Goal: Task Accomplishment & Management: Manage account settings

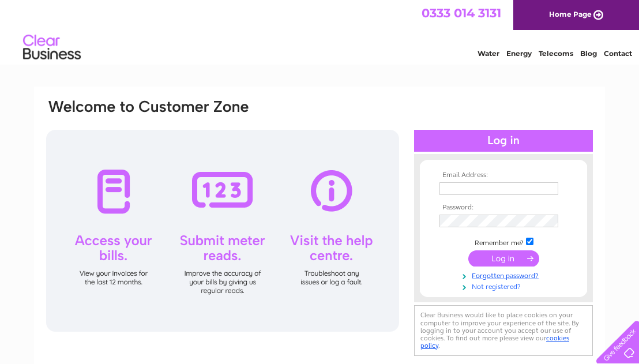
click at [477, 287] on link "Not registered?" at bounding box center [505, 285] width 131 height 11
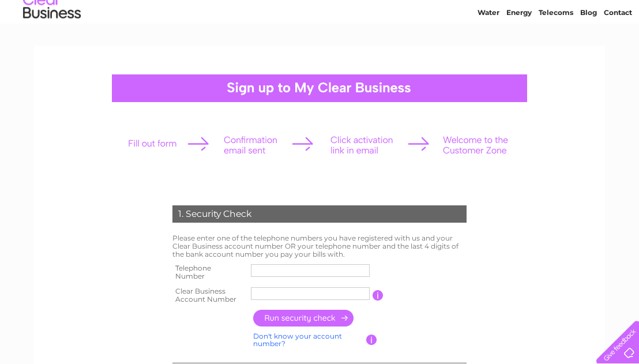
scroll to position [45, 0]
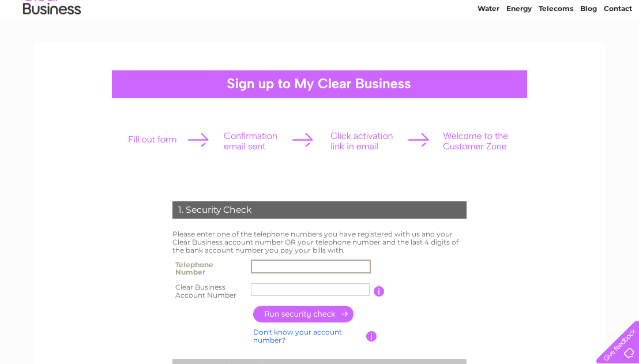
click at [271, 268] on input "text" at bounding box center [311, 267] width 120 height 14
type input "01312855050"
click at [269, 290] on input "text" at bounding box center [310, 289] width 119 height 13
type input "988731"
click at [293, 317] on input "button" at bounding box center [304, 314] width 102 height 17
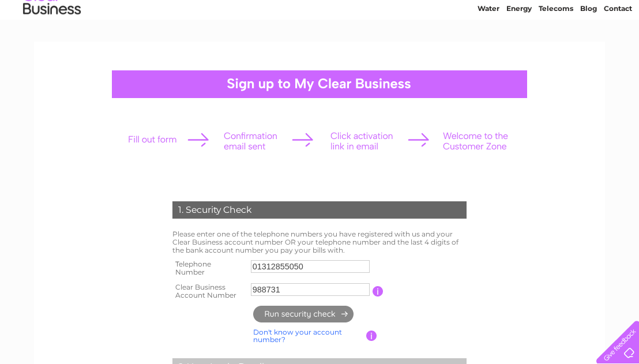
type input "**********"
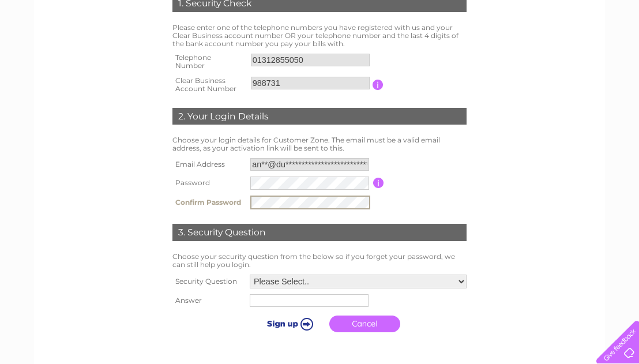
scroll to position [267, 0]
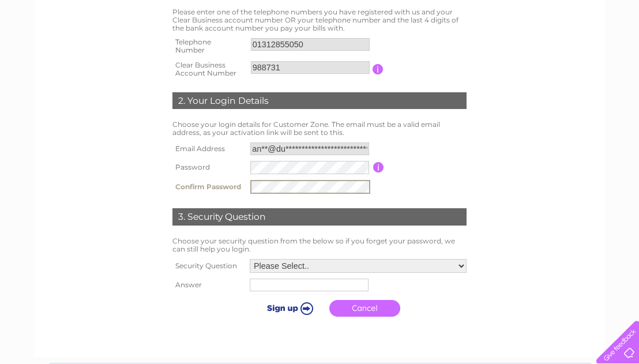
click at [282, 266] on select "Please Select.. In what town or city was your first job? In what town or city d…" at bounding box center [358, 266] width 217 height 14
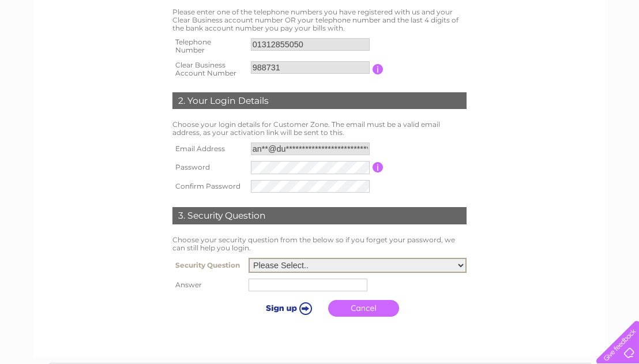
select select "1"
click at [249, 259] on select "Please Select.. In what town or city was your first job? In what town or city d…" at bounding box center [358, 265] width 218 height 15
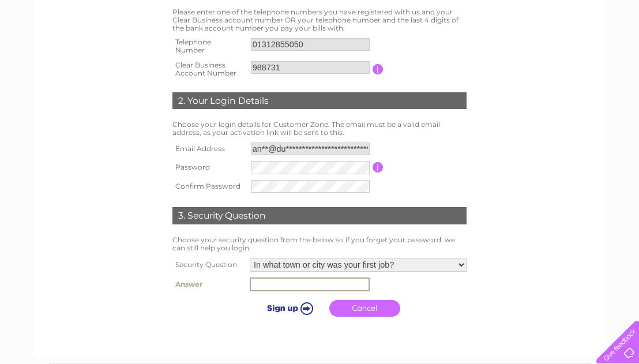
click at [272, 286] on input "text" at bounding box center [310, 285] width 120 height 14
type input "Kirkcaldy"
click at [306, 306] on input "submit" at bounding box center [288, 308] width 71 height 16
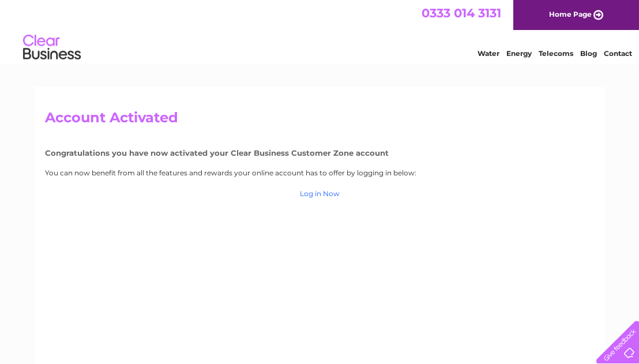
click at [317, 193] on link "Log in Now" at bounding box center [320, 193] width 40 height 9
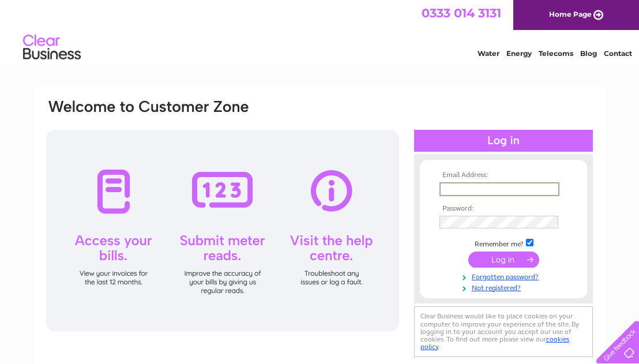
click at [447, 186] on input "text" at bounding box center [500, 189] width 120 height 14
type input "A"
type input "anne@duncanmckenzieproperty.co.uk"
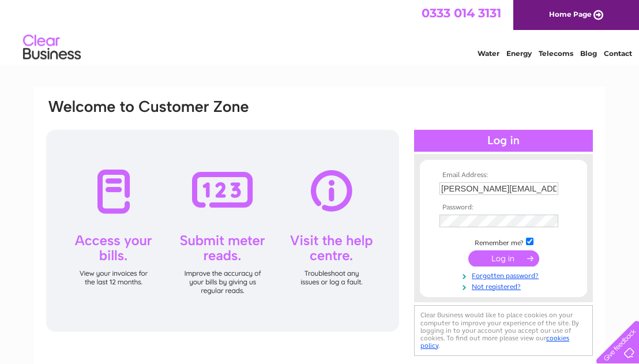
click at [433, 278] on form "Email Address: anne@duncanmckenzieproperty.co.uk Password: Forgotten password?" at bounding box center [503, 230] width 167 height 119
click at [501, 256] on input "submit" at bounding box center [504, 258] width 71 height 16
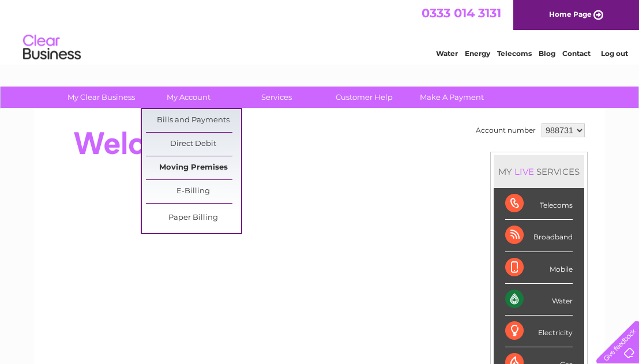
click at [200, 167] on link "Moving Premises" at bounding box center [193, 167] width 95 height 23
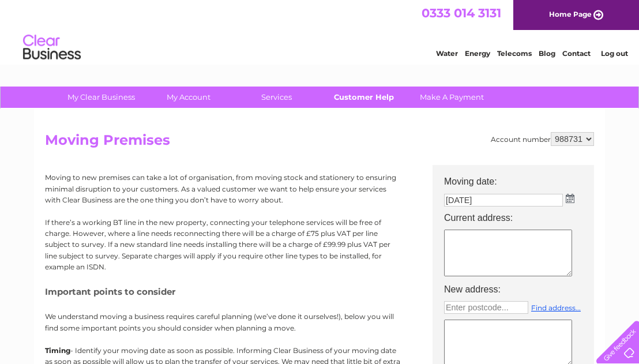
click at [366, 94] on link "Customer Help" at bounding box center [364, 97] width 95 height 21
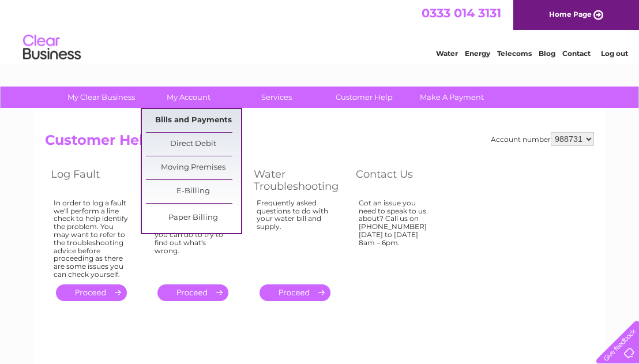
click at [180, 119] on link "Bills and Payments" at bounding box center [193, 120] width 95 height 23
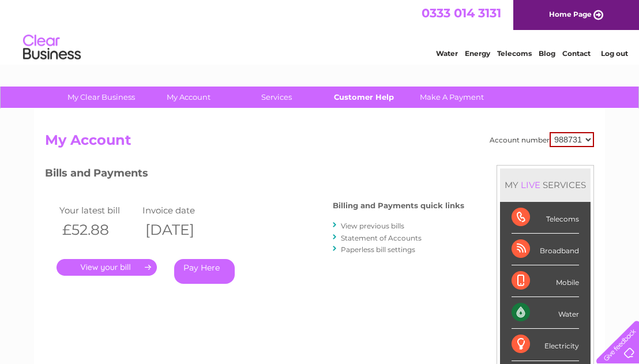
click at [359, 93] on link "Customer Help" at bounding box center [364, 97] width 95 height 21
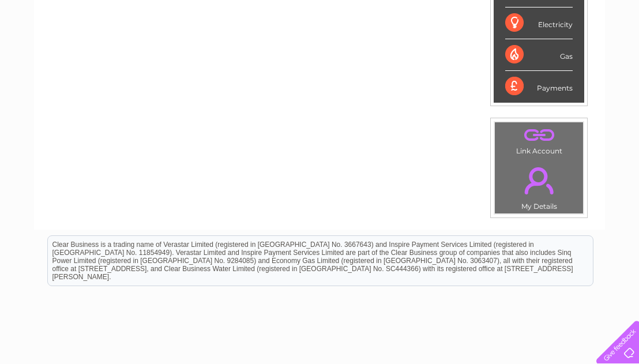
scroll to position [318, 0]
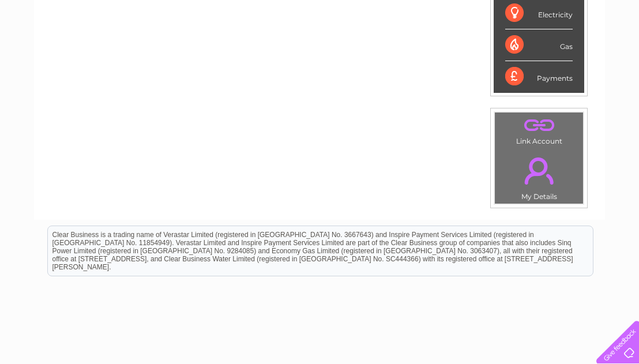
click at [534, 174] on link "." at bounding box center [539, 171] width 83 height 40
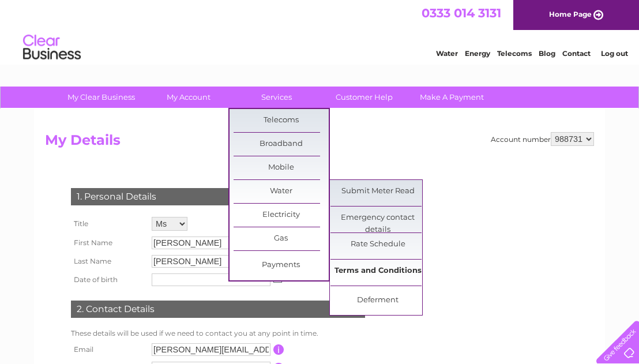
click at [370, 269] on link "Terms and Conditions" at bounding box center [378, 271] width 95 height 23
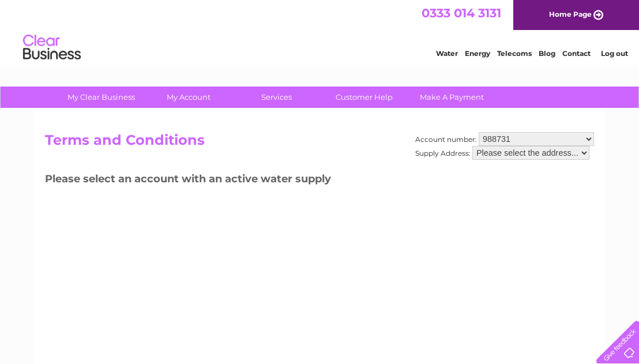
click at [488, 151] on select "Please select the address..." at bounding box center [531, 153] width 117 height 14
click at [473, 146] on select "Please select the address..." at bounding box center [531, 153] width 117 height 14
click at [585, 152] on select "Please select the address..." at bounding box center [531, 153] width 117 height 14
click at [473, 146] on select "Please select the address..." at bounding box center [531, 153] width 117 height 14
click at [506, 138] on select "988731" at bounding box center [536, 139] width 115 height 14
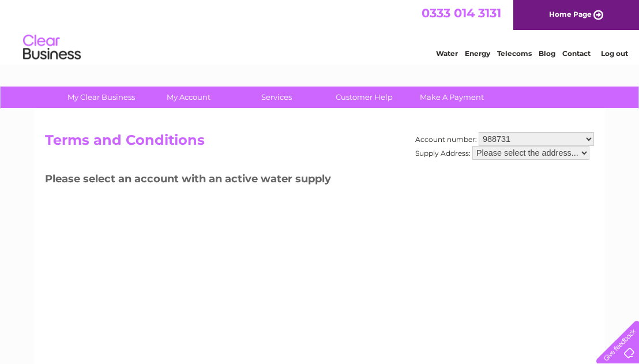
click at [479, 132] on select "988731" at bounding box center [536, 139] width 115 height 14
click at [508, 152] on select "Please select the address..." at bounding box center [531, 153] width 117 height 14
click at [473, 146] on select "Please select the address..." at bounding box center [531, 153] width 117 height 14
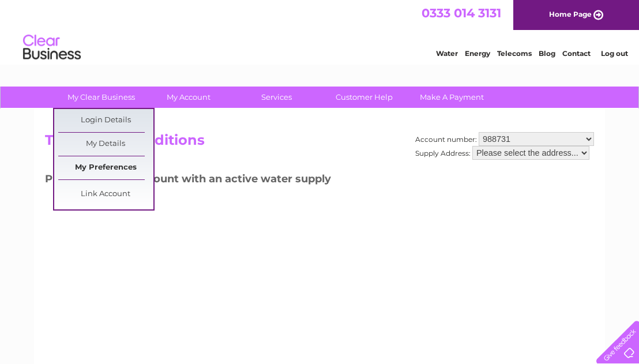
click at [97, 167] on link "My Preferences" at bounding box center [105, 167] width 95 height 23
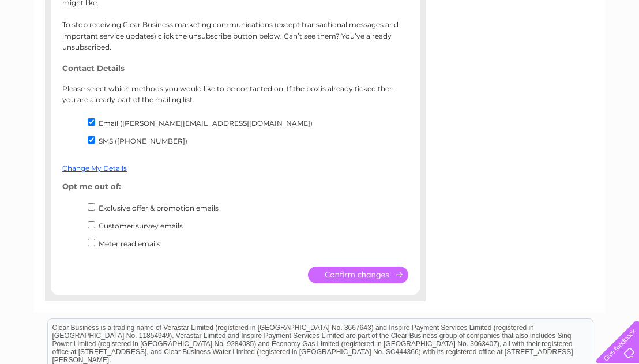
scroll to position [229, 0]
click at [90, 141] on input "SMS ([PHONE_NUMBER])" at bounding box center [92, 141] width 8 height 8
checkbox input "false"
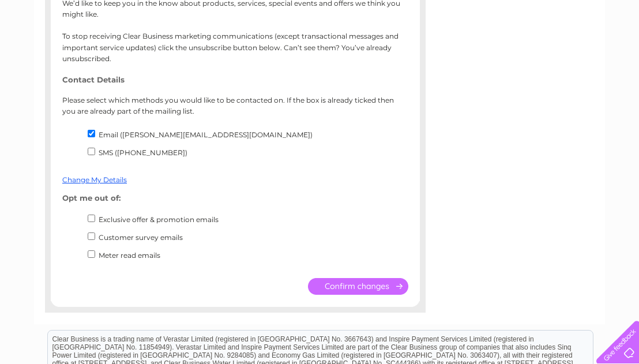
scroll to position [194, 0]
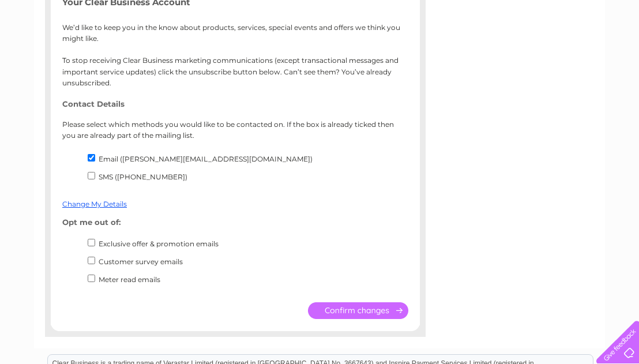
click at [324, 316] on input "submit" at bounding box center [358, 310] width 100 height 17
click at [327, 310] on input "submit" at bounding box center [358, 310] width 100 height 17
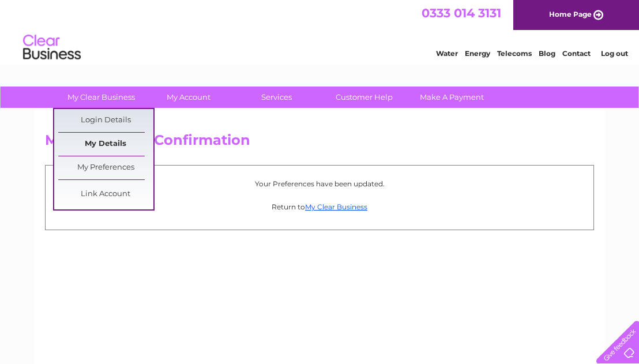
click at [116, 145] on link "My Details" at bounding box center [105, 144] width 95 height 23
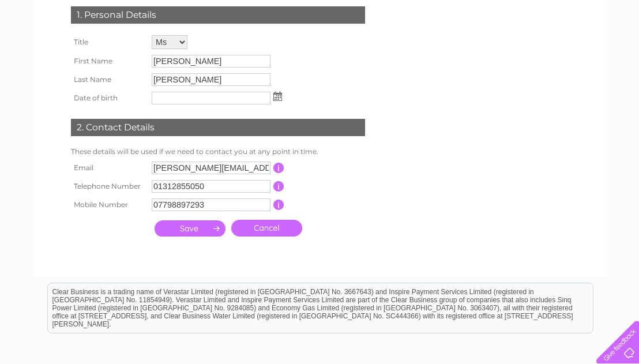
scroll to position [188, 0]
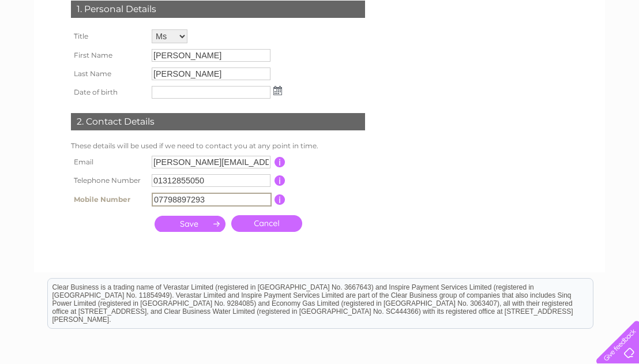
click at [208, 199] on input "07798897293" at bounding box center [212, 200] width 120 height 14
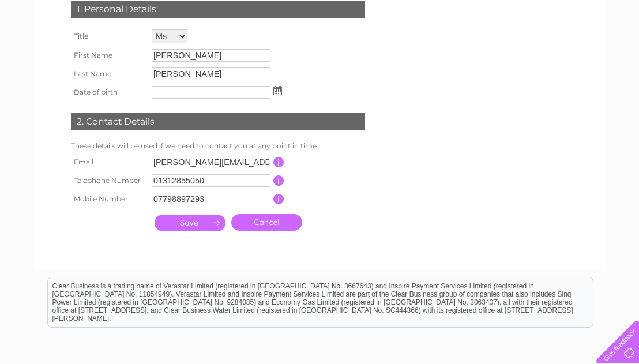
click at [281, 201] on input "button" at bounding box center [279, 199] width 11 height 10
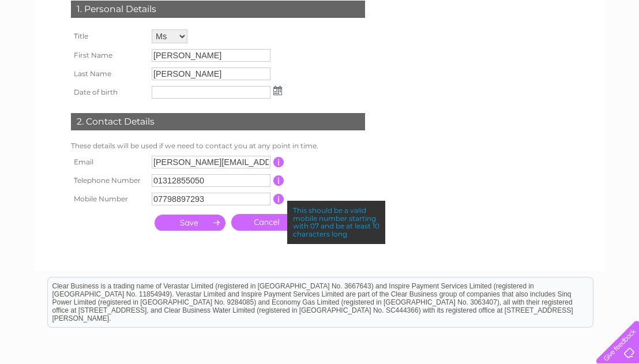
click at [214, 197] on input "07798897293" at bounding box center [211, 199] width 119 height 13
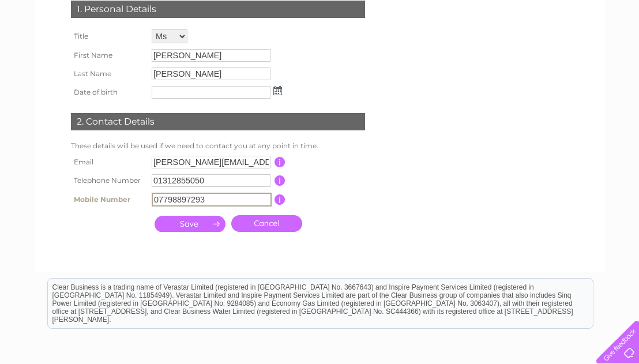
drag, startPoint x: 153, startPoint y: 201, endPoint x: 208, endPoint y: 203, distance: 54.9
click at [208, 203] on input "07798897293" at bounding box center [212, 200] width 120 height 14
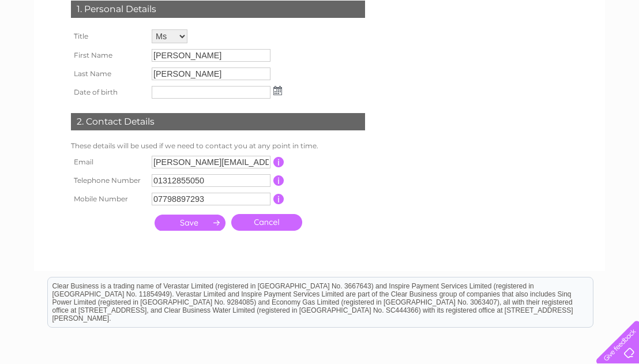
click at [328, 177] on td "This should be a valid landline telephone number starting with either 01, 02, 0…" at bounding box center [331, 180] width 92 height 18
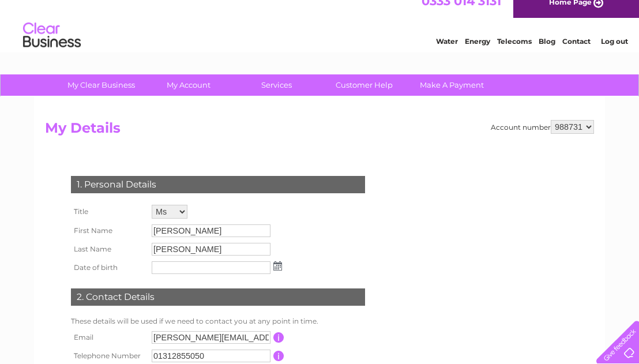
scroll to position [0, 0]
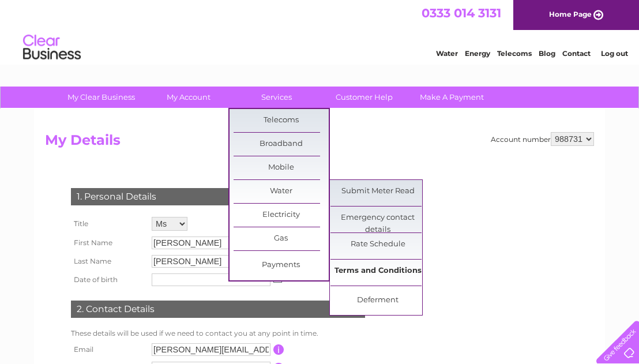
click at [383, 272] on link "Terms and Conditions" at bounding box center [378, 271] width 95 height 23
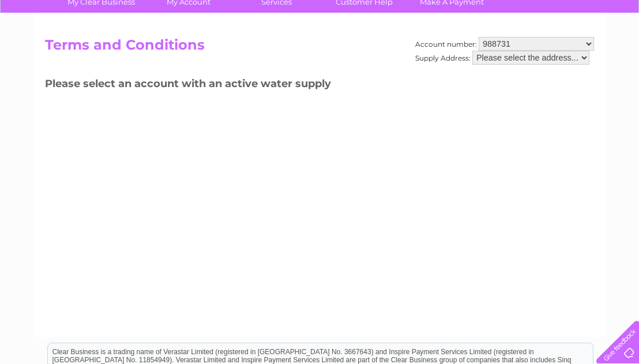
scroll to position [92, 0]
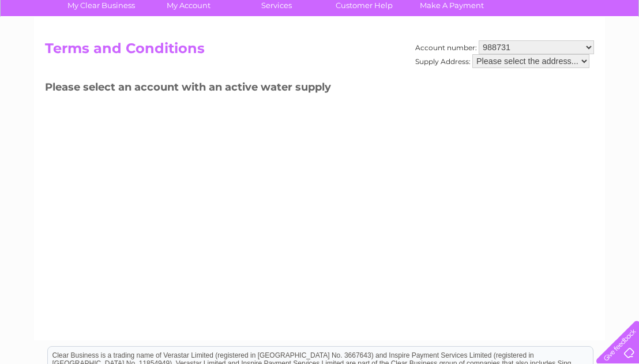
click at [483, 62] on select "Please select the address..." at bounding box center [531, 61] width 117 height 14
click at [473, 54] on select "Please select the address..." at bounding box center [531, 61] width 117 height 14
click at [585, 60] on select "Please select the address..." at bounding box center [531, 61] width 117 height 14
click at [473, 54] on select "Please select the address..." at bounding box center [531, 61] width 117 height 14
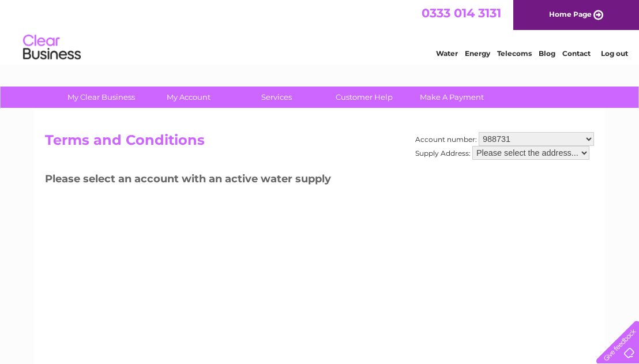
click at [613, 51] on link "Log out" at bounding box center [614, 53] width 27 height 9
